Goal: Go to known website: Go to known website

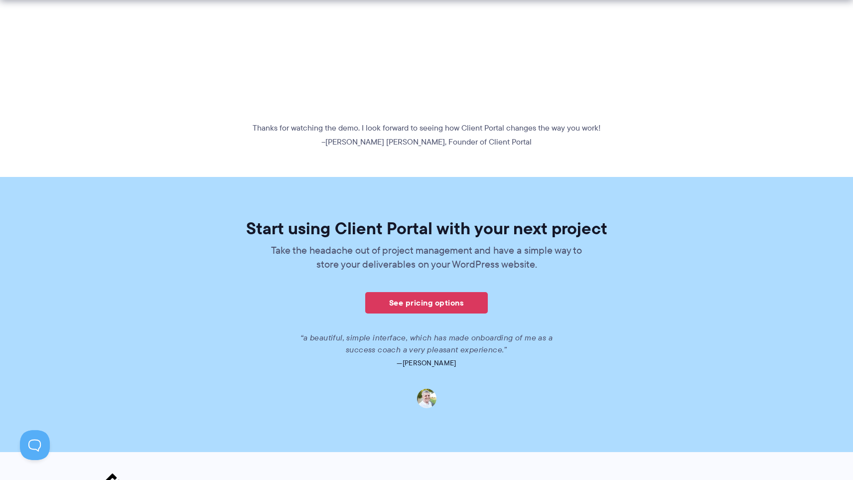
scroll to position [660, 0]
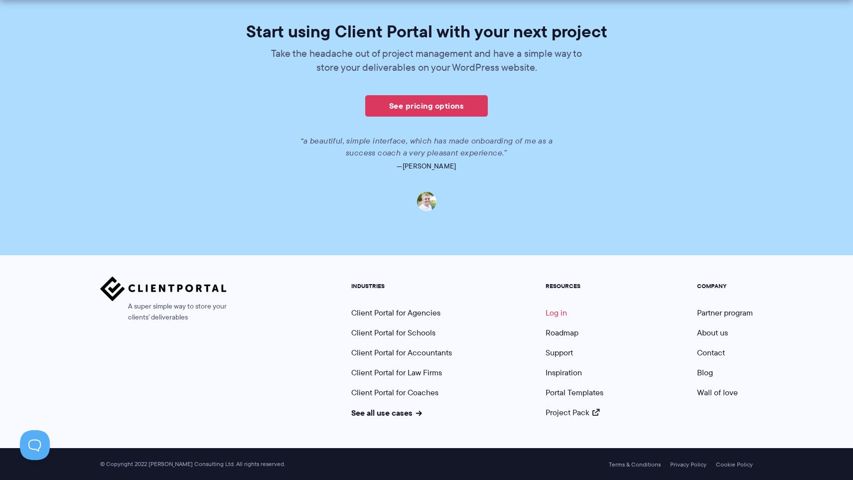
click at [557, 317] on link "Log in" at bounding box center [556, 312] width 21 height 11
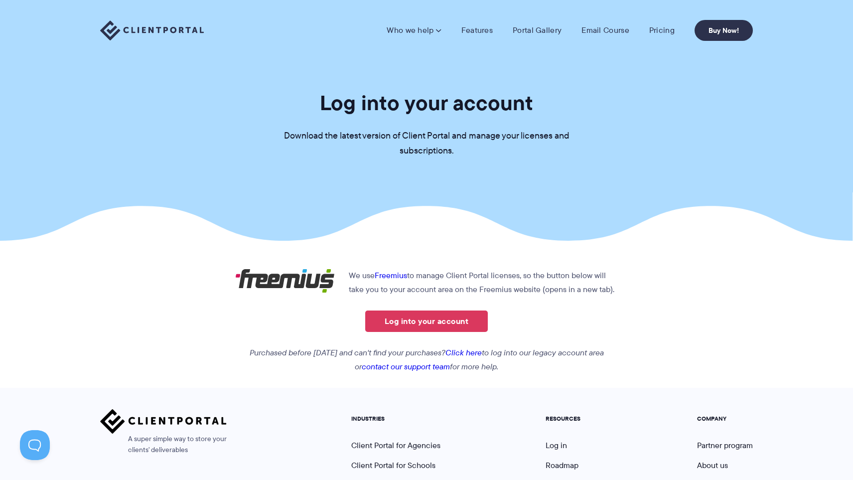
click at [683, 117] on section "Log into your account Download the latest version of Client Portal and manage y…" at bounding box center [426, 120] width 853 height 241
click at [448, 319] on link "Log into your account" at bounding box center [426, 321] width 123 height 21
